Goal: Contribute content

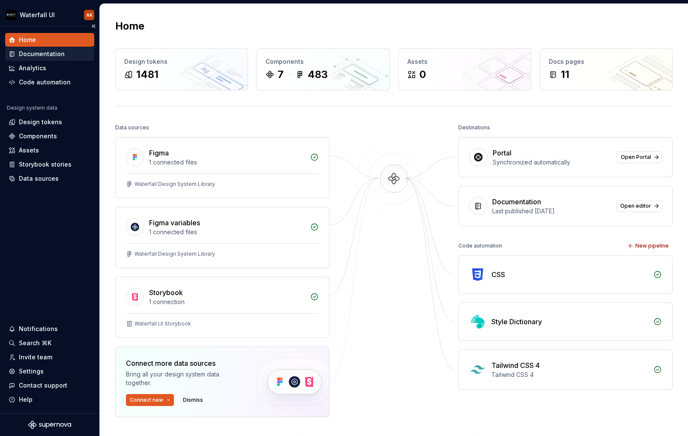
click at [42, 57] on div "Documentation" at bounding box center [42, 54] width 46 height 9
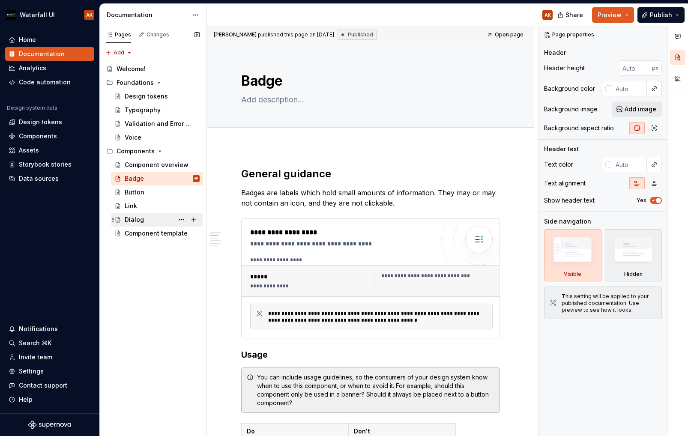
click at [131, 220] on div "Dialog" at bounding box center [134, 219] width 19 height 9
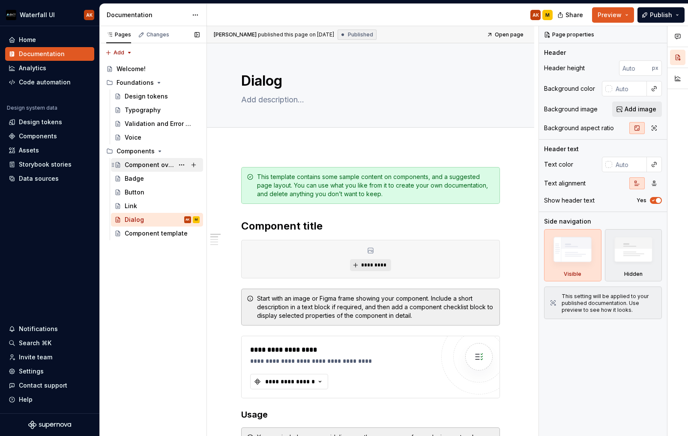
click at [141, 165] on div "Component overview" at bounding box center [149, 165] width 49 height 9
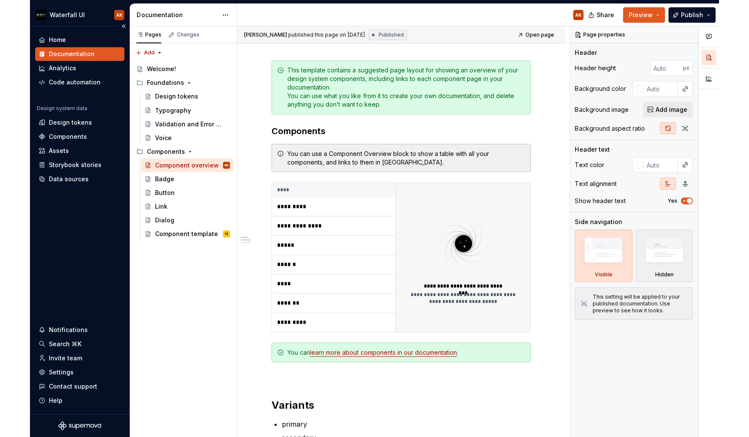
scroll to position [104, 0]
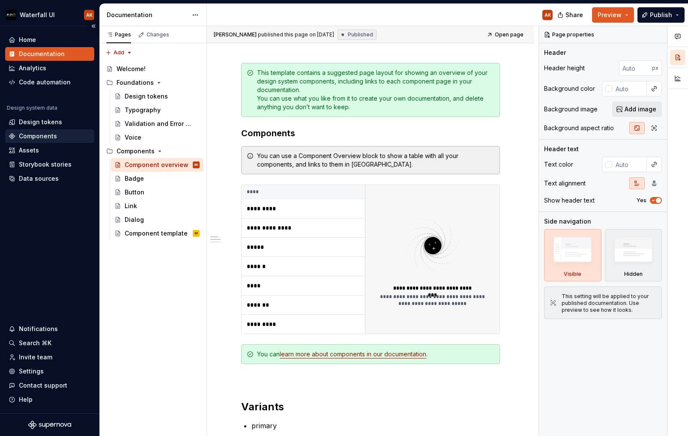
click at [33, 133] on div "Components" at bounding box center [38, 136] width 38 height 9
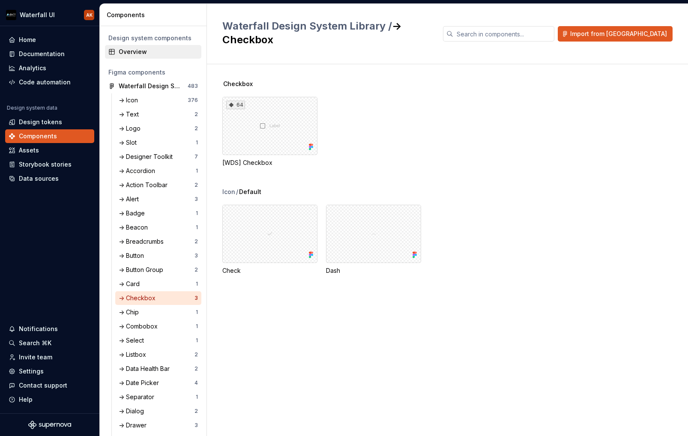
click at [143, 49] on div "Overview" at bounding box center [158, 52] width 79 height 9
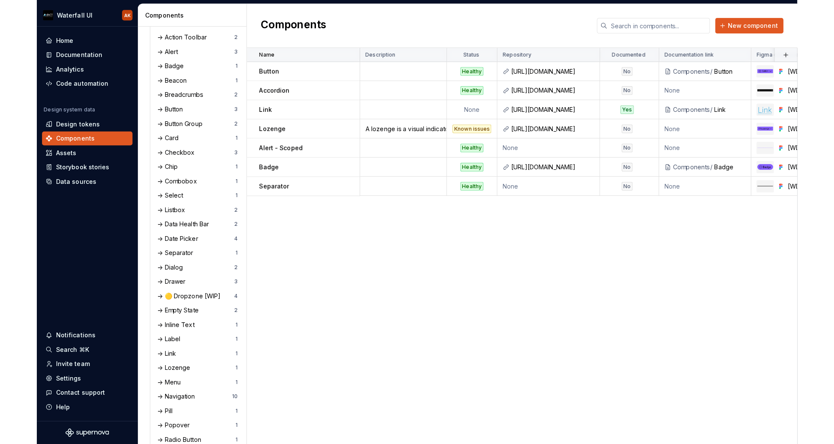
scroll to position [149, 0]
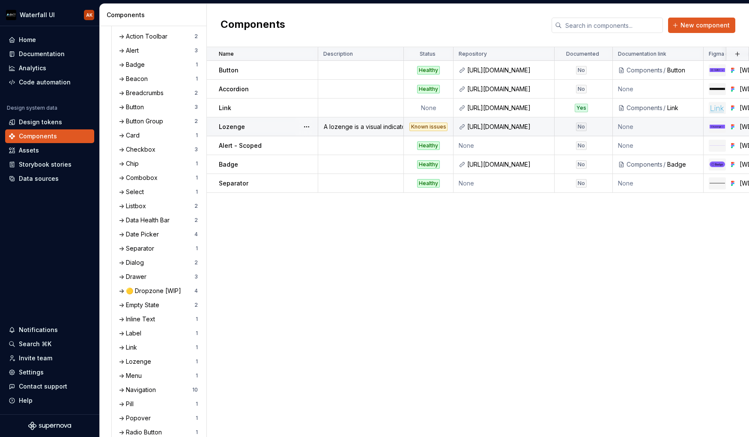
click at [274, 122] on div "Lozenge" at bounding box center [268, 126] width 98 height 9
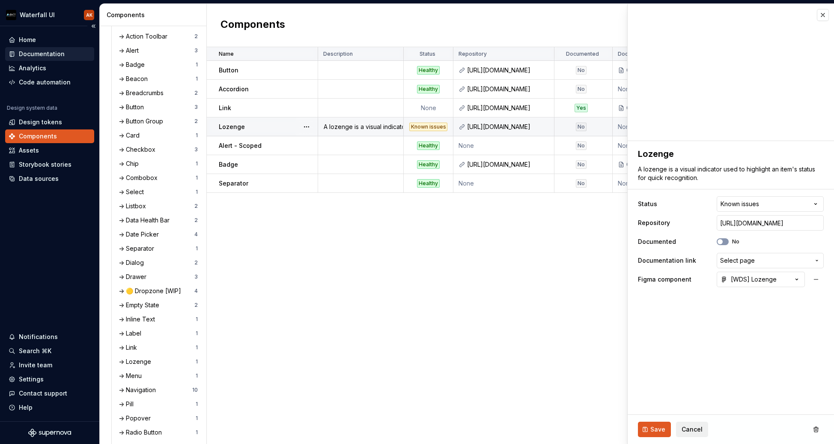
click at [31, 57] on div "Documentation" at bounding box center [42, 54] width 46 height 9
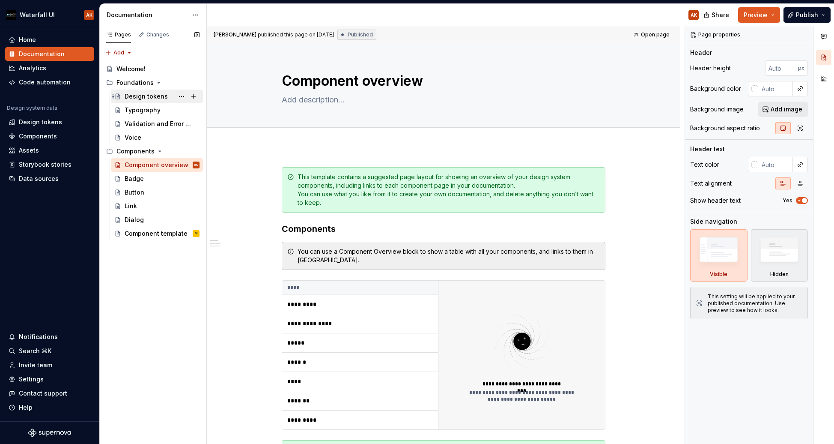
click at [140, 97] on div "Design tokens" at bounding box center [146, 96] width 43 height 9
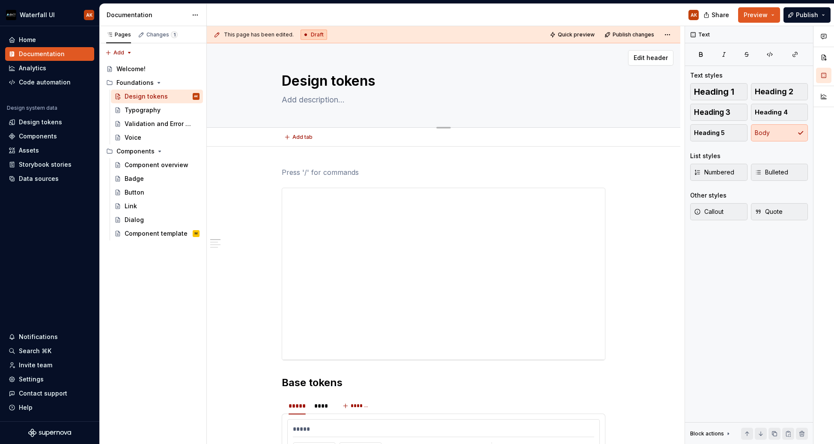
click at [318, 99] on textarea at bounding box center [442, 100] width 324 height 14
paste textarea "Variables that store values for the base layer of your design system, like colo…"
type textarea "*"
type textarea "Variables that store values for the base layer of your design system, like colo…"
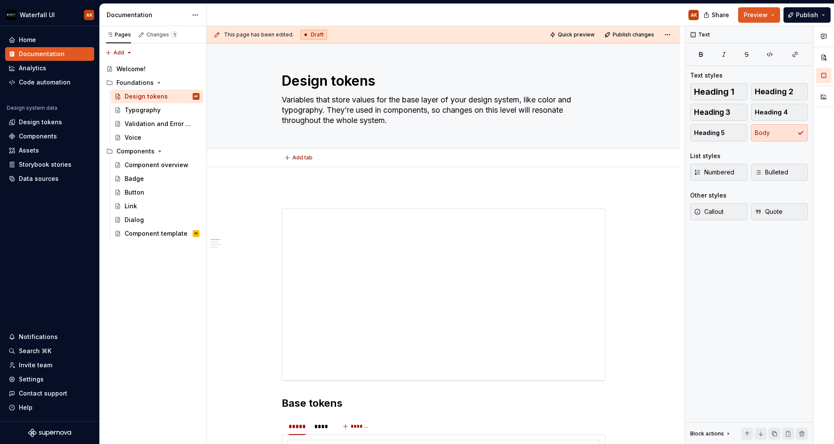
type textarea "*"
type textarea "Variables that store values for the base layer of your design system, like colo…"
click at [687, 15] on span "Publish" at bounding box center [807, 15] width 22 height 9
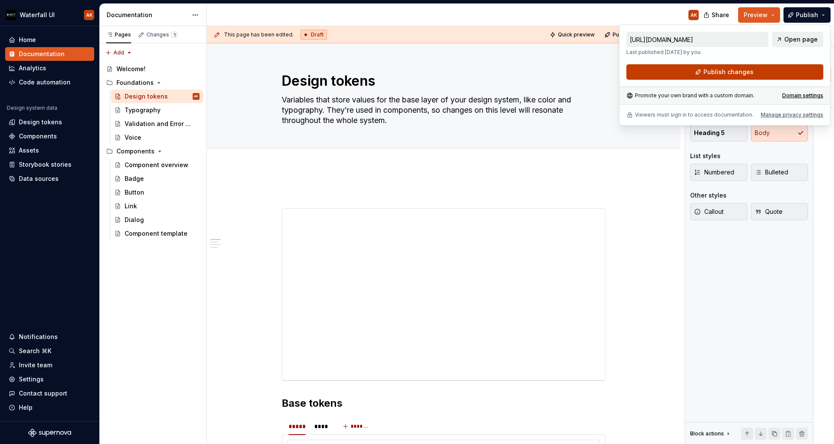
click at [687, 71] on span "Publish changes" at bounding box center [729, 72] width 50 height 9
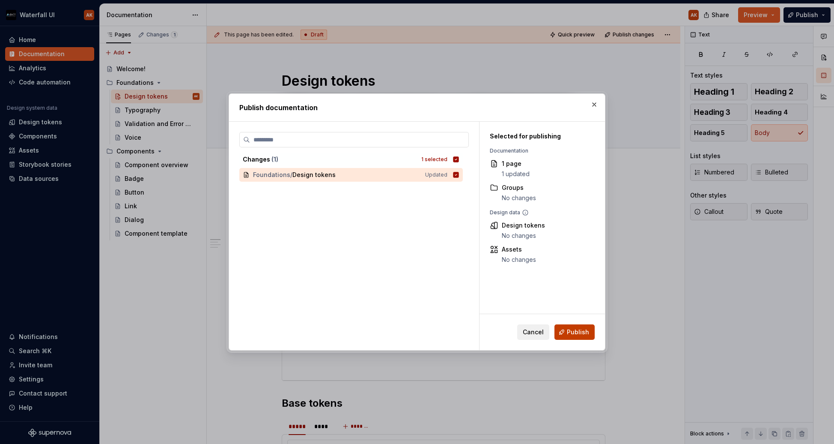
click at [580, 331] on span "Publish" at bounding box center [578, 332] width 22 height 9
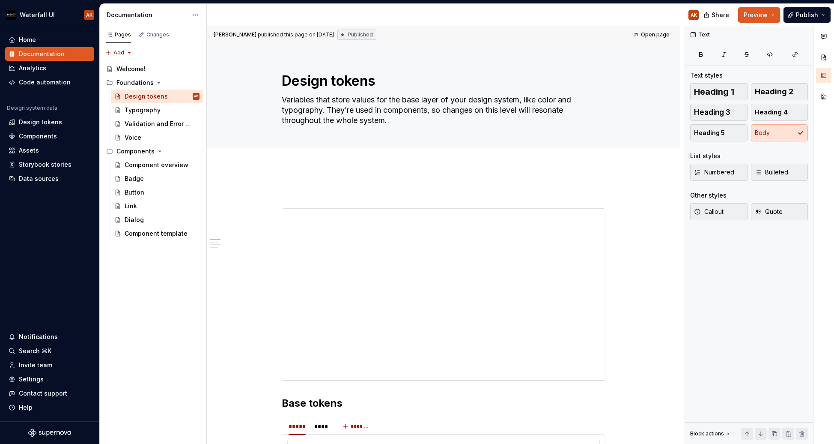
type textarea "*"
